Goal: Complete application form

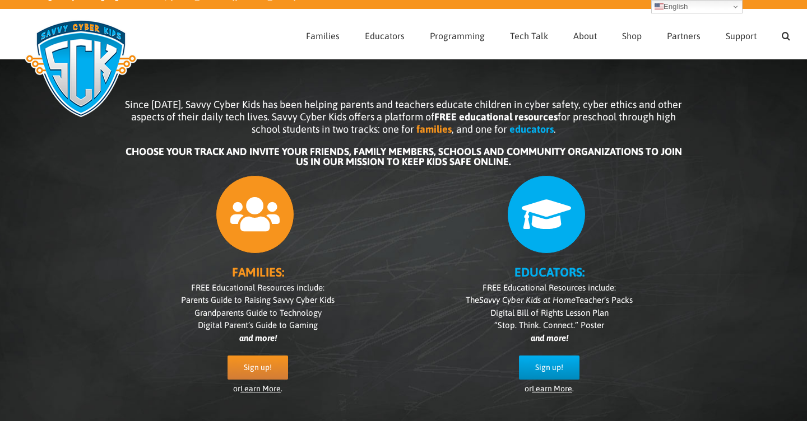
scroll to position [16, 0]
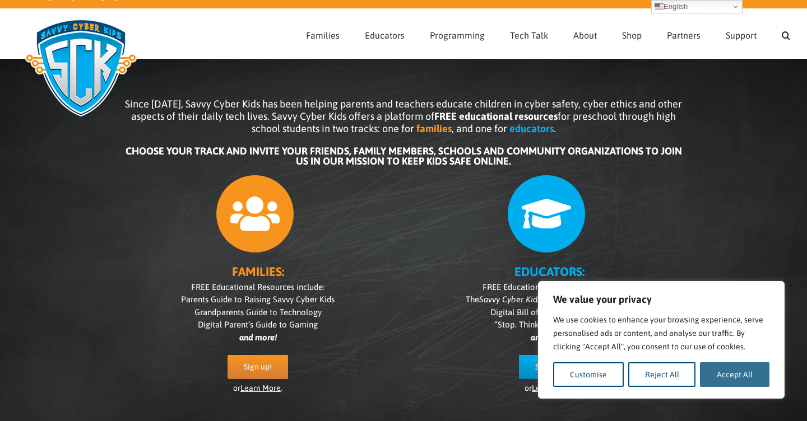
click at [742, 380] on button "Accept All" at bounding box center [734, 374] width 69 height 25
checkbox input "true"
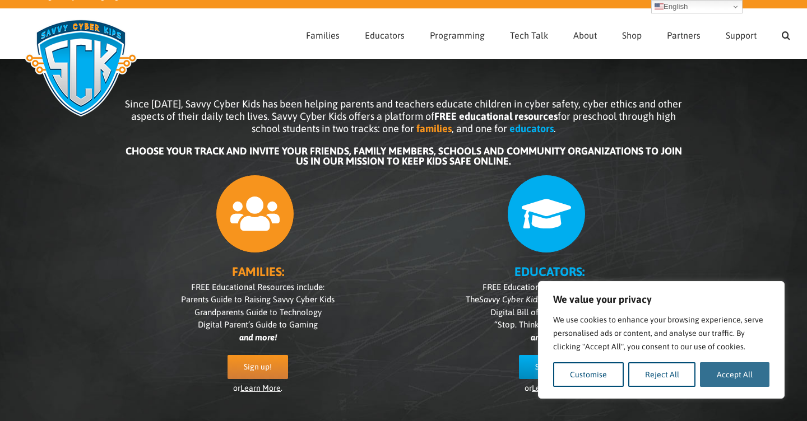
checkbox input "true"
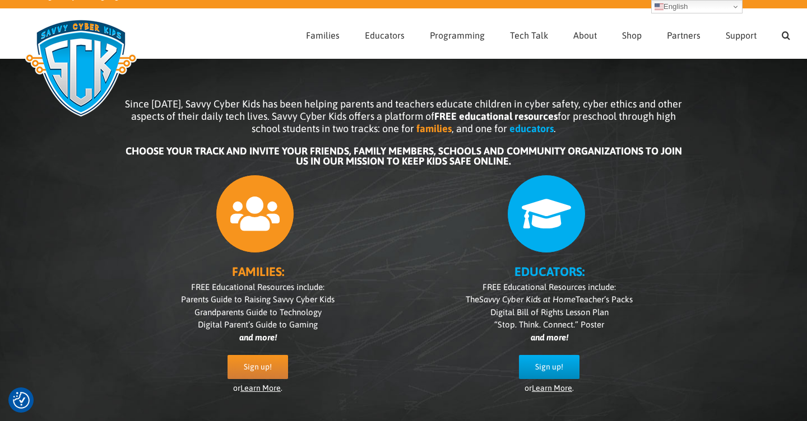
scroll to position [0, 0]
click at [554, 374] on link "Sign up!" at bounding box center [549, 367] width 60 height 24
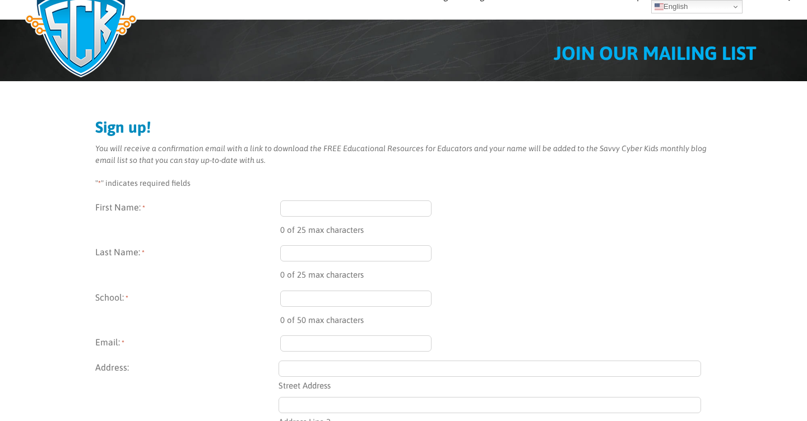
scroll to position [56, 0]
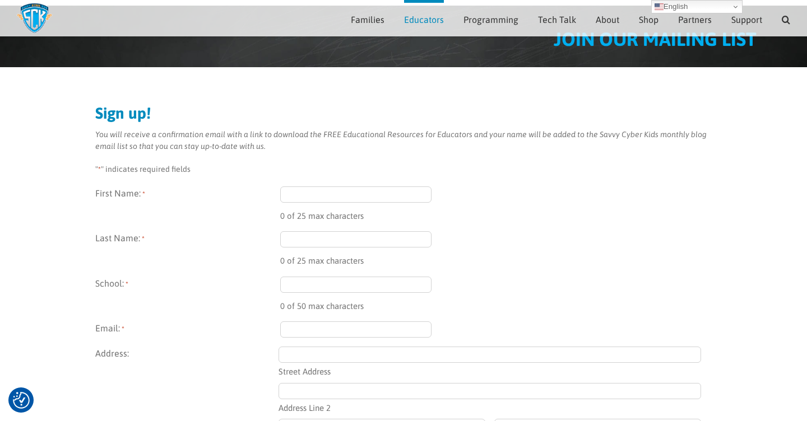
click at [293, 201] on input "First Name: *" at bounding box center [355, 195] width 151 height 16
type input "Saira"
click at [291, 243] on input "Last Name: *" at bounding box center [355, 239] width 151 height 16
type input "[PERSON_NAME]"
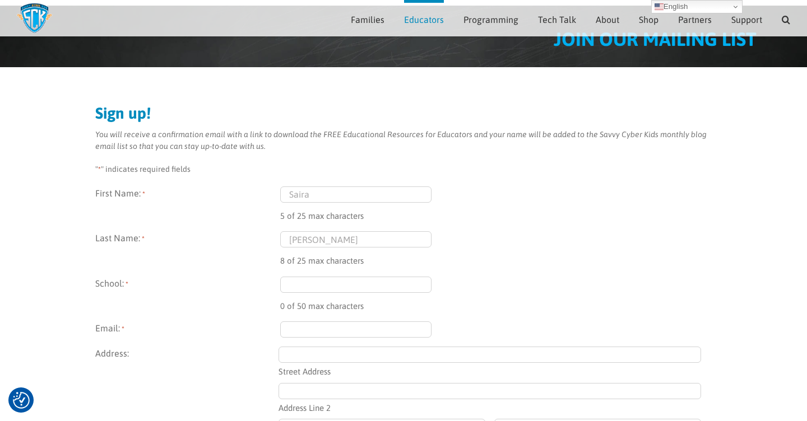
click at [305, 283] on input "School: *" at bounding box center [355, 285] width 151 height 16
type input "PS14Q"
click at [311, 332] on input "Email: *" at bounding box center [355, 329] width 151 height 16
type input "[EMAIL_ADDRESS][DOMAIN_NAME]"
